Goal: Transaction & Acquisition: Purchase product/service

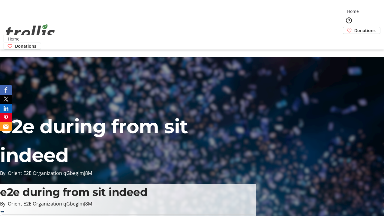
click at [354, 27] on span "Donations" at bounding box center [364, 30] width 21 height 6
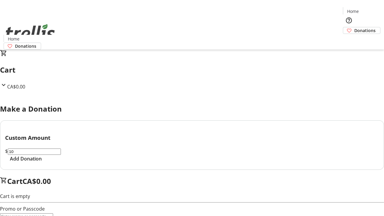
click at [42, 162] on span "Add Donation" at bounding box center [26, 158] width 32 height 7
select select "CA"
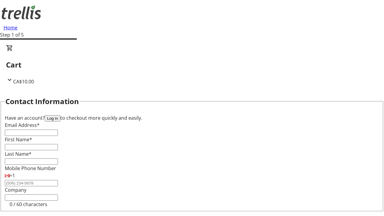
click at [60, 115] on button "Log in" at bounding box center [53, 118] width 16 height 6
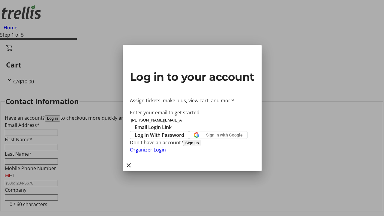
type input "[PERSON_NAME][EMAIL_ADDRESS][DOMAIN_NAME]"
click at [172, 124] on span "Email Login Link" at bounding box center [153, 127] width 37 height 7
